Goal: Information Seeking & Learning: Find specific fact

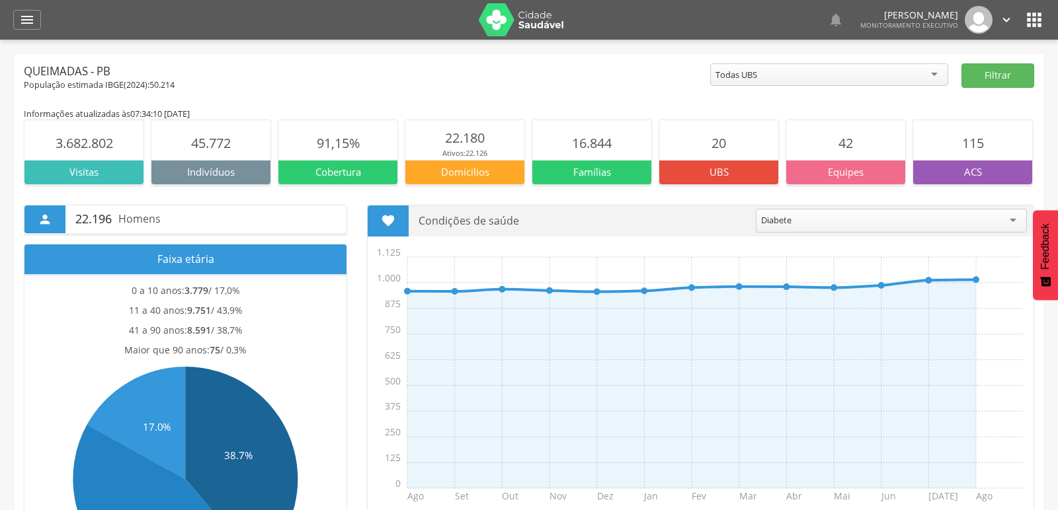
click at [514, 15] on img at bounding box center [522, 19] width 86 height 33
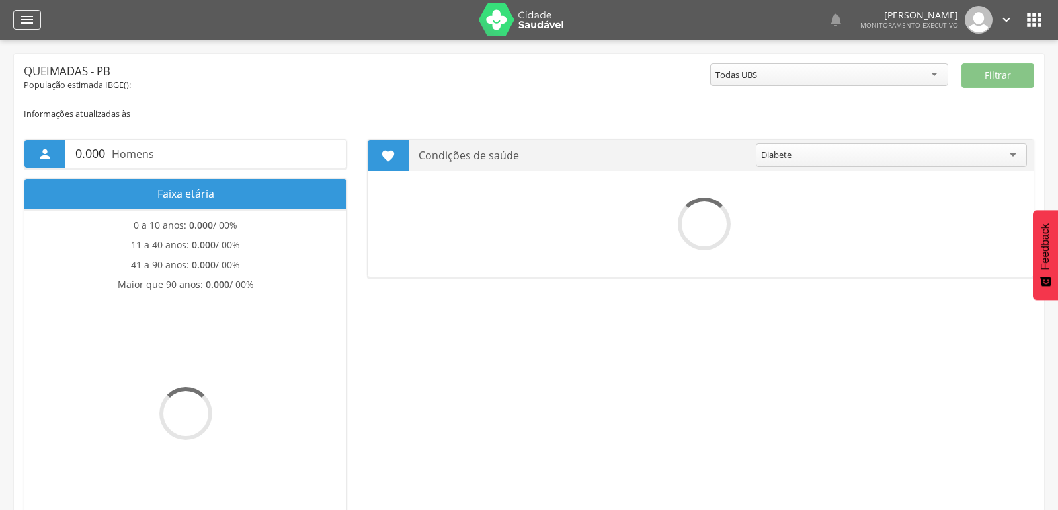
click at [20, 26] on icon "" at bounding box center [27, 20] width 16 height 16
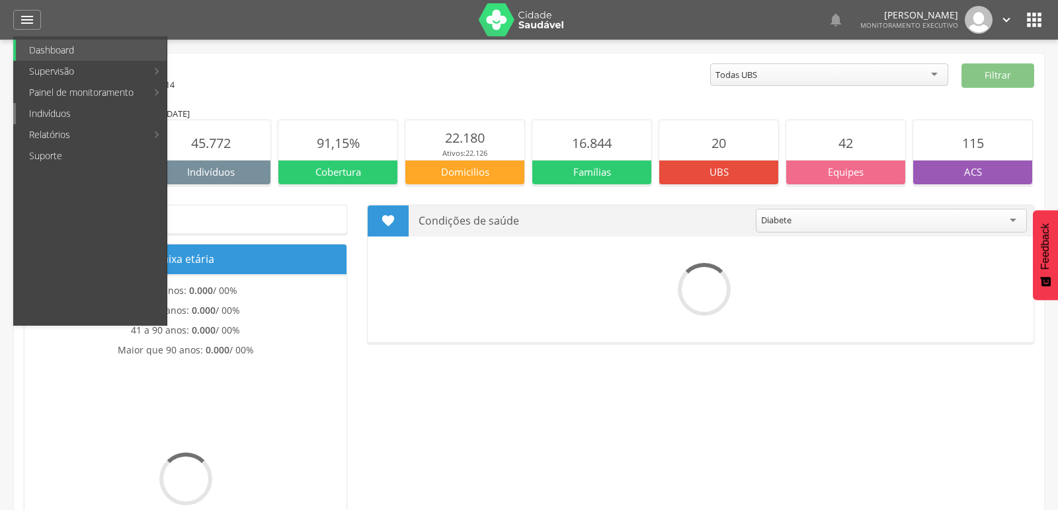
click at [59, 119] on link "Indivíduos" at bounding box center [91, 113] width 151 height 21
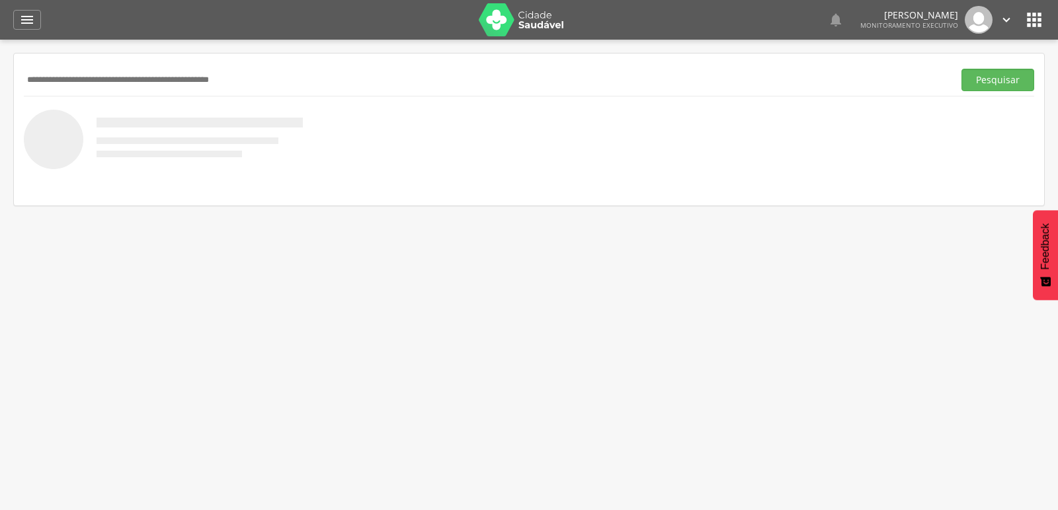
click at [124, 84] on input "text" at bounding box center [486, 80] width 924 height 22
paste input "**********"
type input "**********"
click at [961, 69] on button "Pesquisar" at bounding box center [997, 80] width 73 height 22
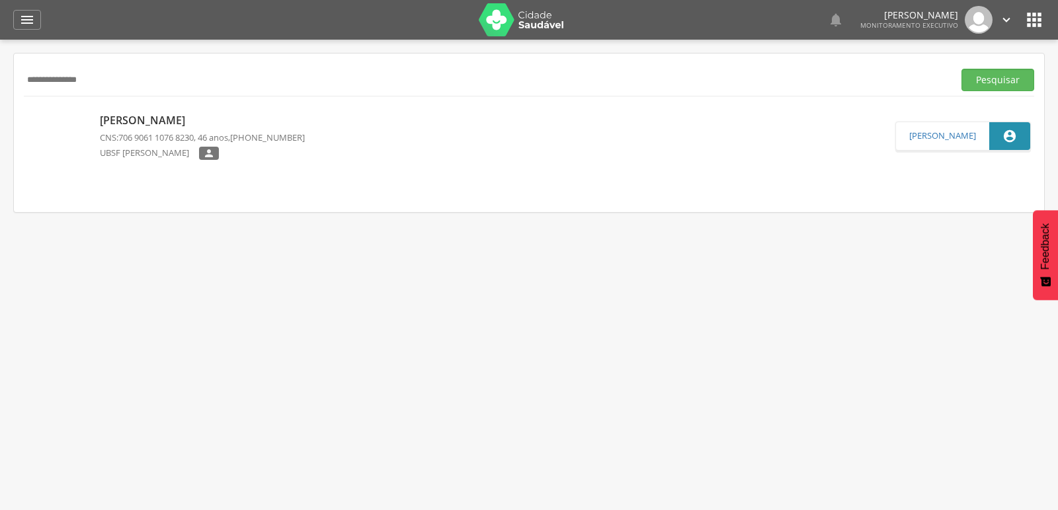
click at [161, 119] on p "[PERSON_NAME]" at bounding box center [202, 120] width 205 height 15
type input "**********"
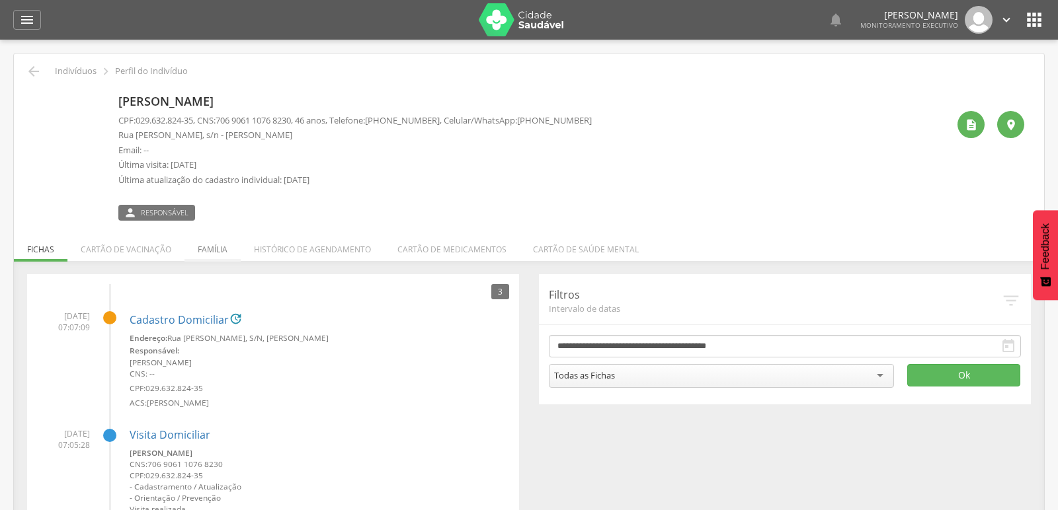
click at [199, 242] on li "Família" at bounding box center [212, 246] width 56 height 31
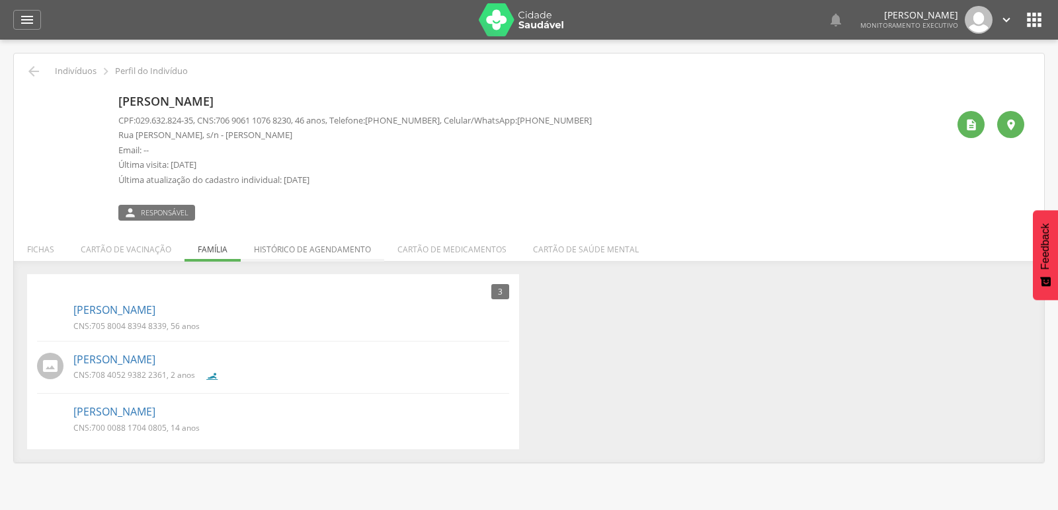
scroll to position [39, 0]
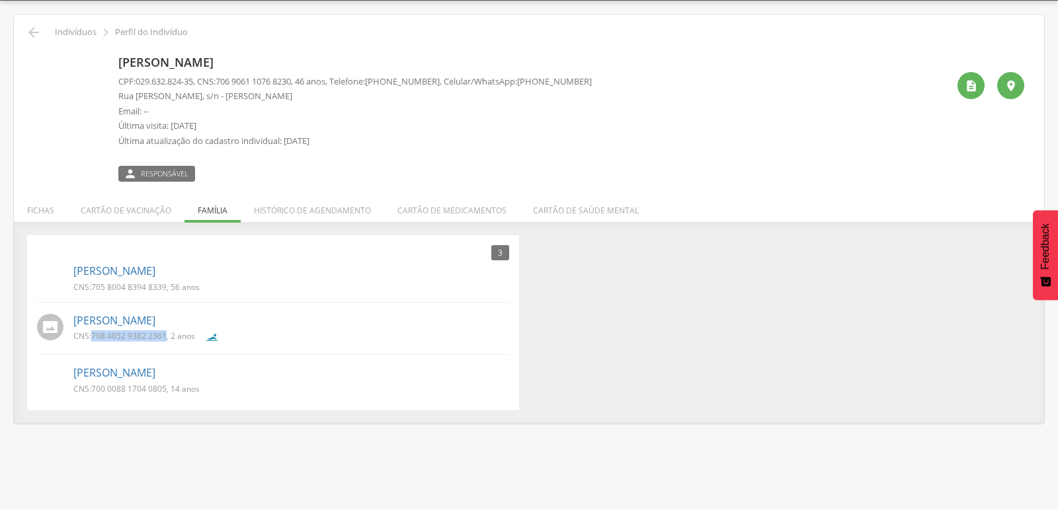
drag, startPoint x: 92, startPoint y: 337, endPoint x: 165, endPoint y: 337, distance: 73.4
click at [165, 337] on p "CNS: 708 4052 9382 2361 , 2 anos" at bounding box center [134, 336] width 122 height 11
copy span "708 4052 9382 2361"
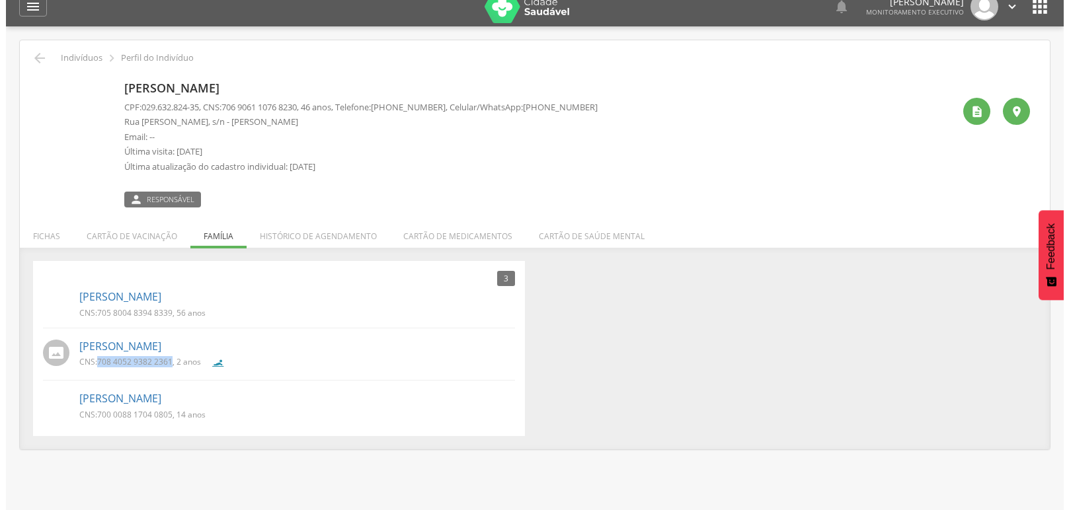
scroll to position [0, 0]
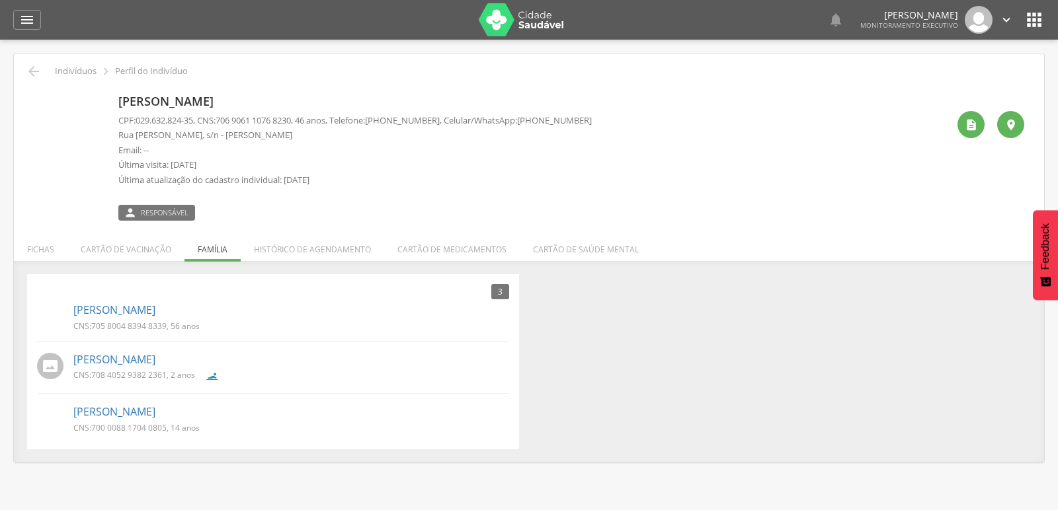
click at [34, 31] on div " Dashboard Supervisão Produtividade Mapa da cidade Mapa de cobertura Ranking A…" at bounding box center [529, 20] width 1032 height 40
click at [27, 21] on icon "" at bounding box center [27, 20] width 16 height 16
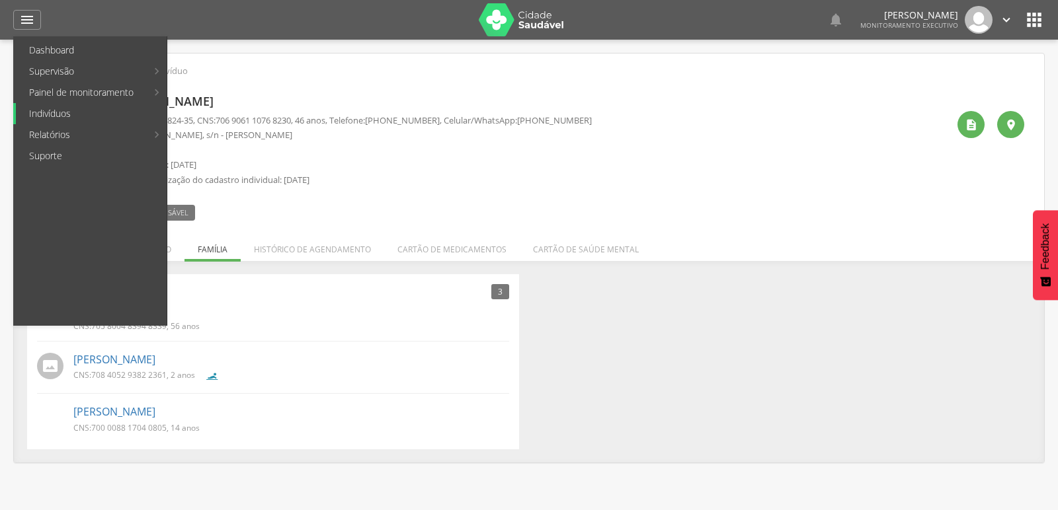
click at [38, 104] on link "Indivíduos" at bounding box center [91, 113] width 151 height 21
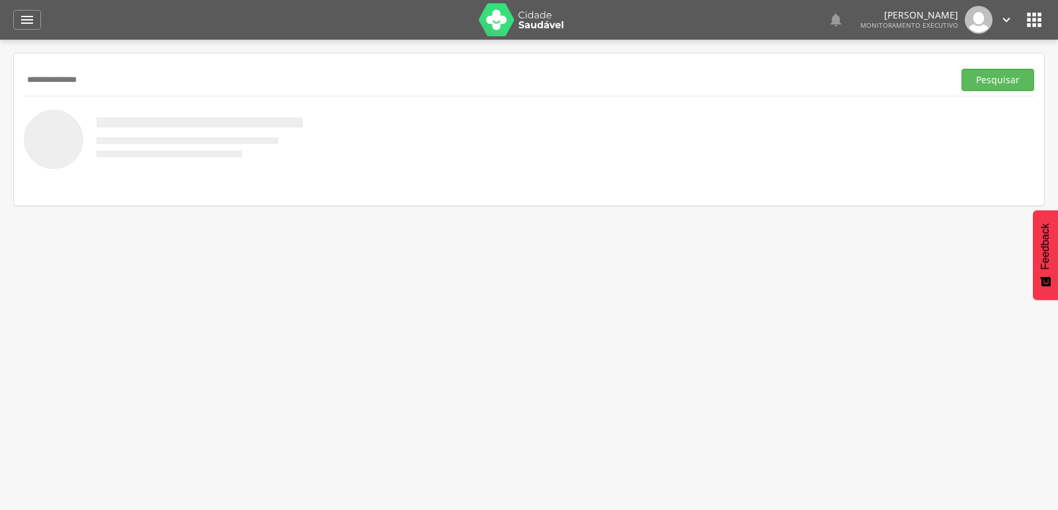
type input "**********"
click at [961, 69] on button "Pesquisar" at bounding box center [997, 80] width 73 height 22
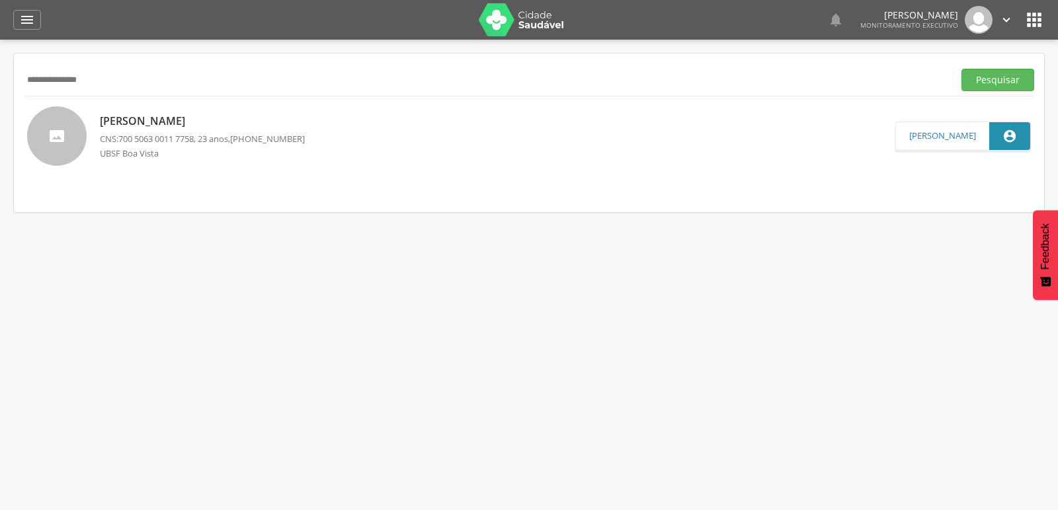
click at [216, 135] on p "CNS: 700 5063 0011 7758 , 23 anos, [PHONE_NUMBER]" at bounding box center [202, 139] width 205 height 13
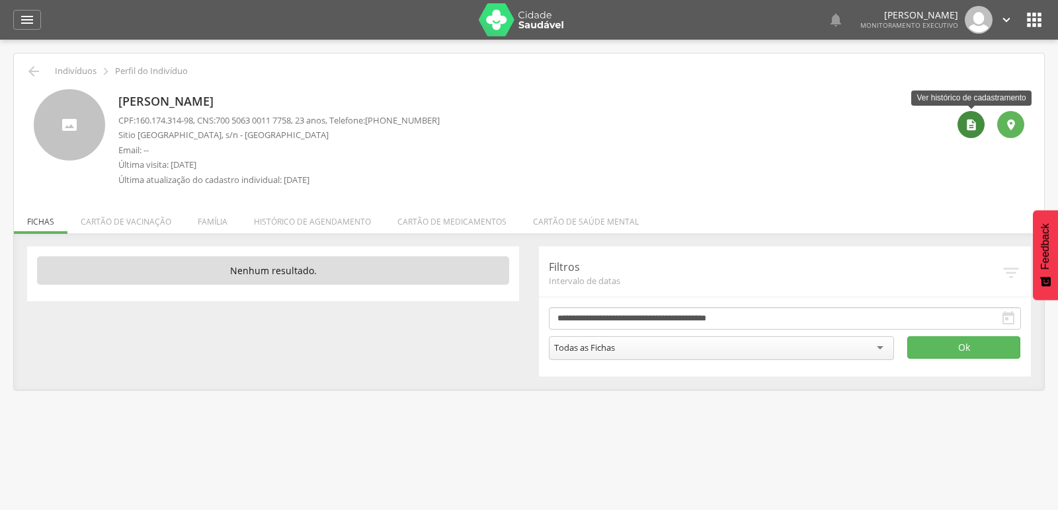
click at [979, 130] on div "" at bounding box center [971, 124] width 27 height 27
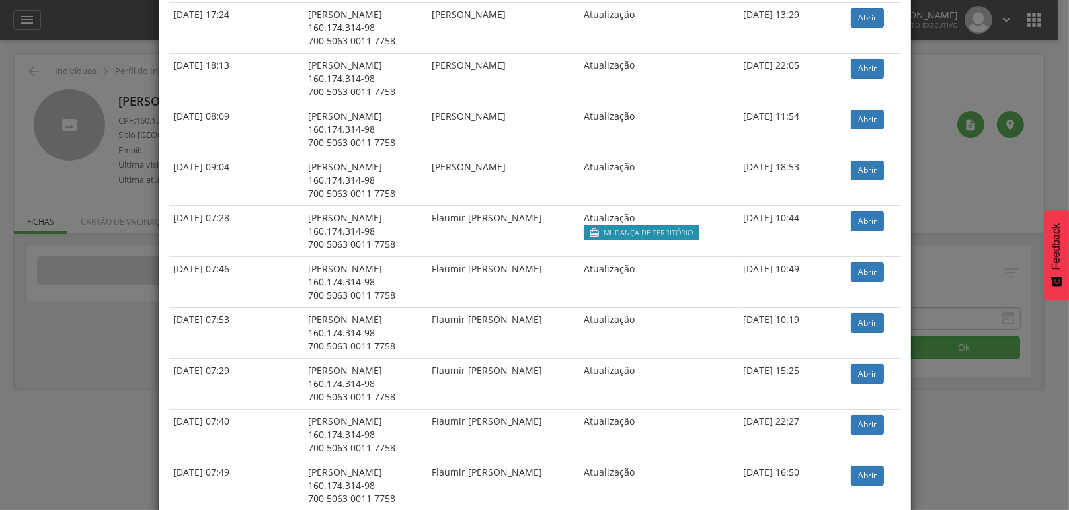
scroll to position [147, 0]
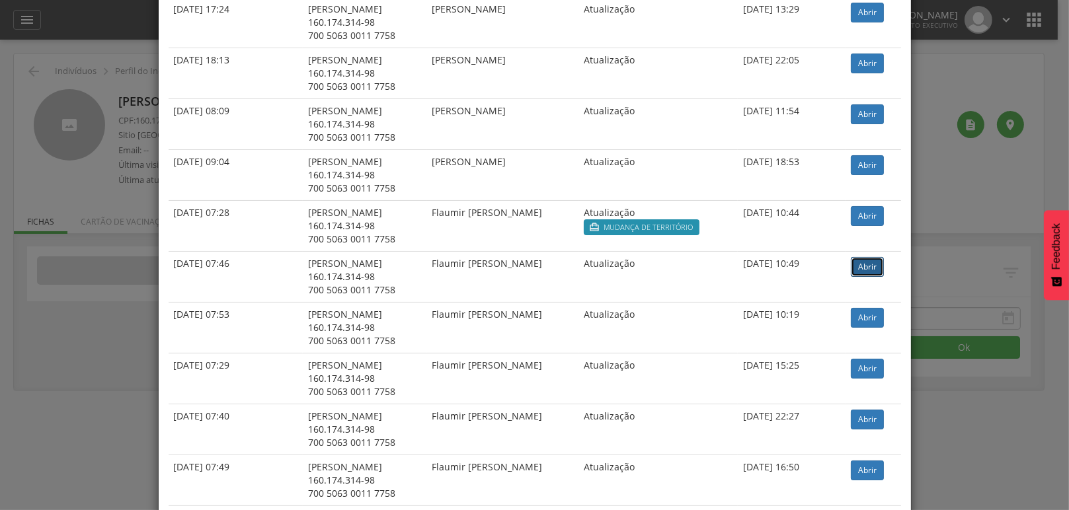
click at [865, 268] on link "Abrir" at bounding box center [867, 267] width 33 height 20
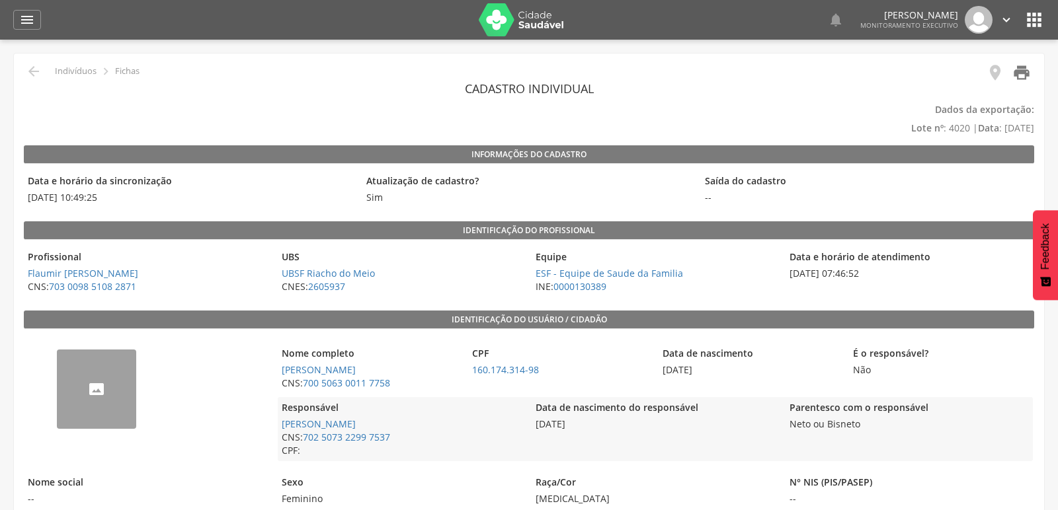
click at [1017, 77] on icon "" at bounding box center [1021, 72] width 19 height 19
